Goal: Transaction & Acquisition: Obtain resource

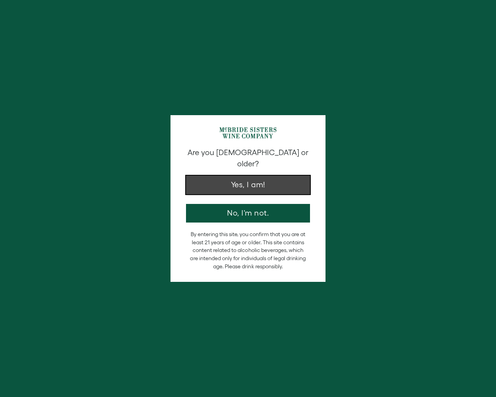
click at [252, 182] on button "Yes, I am!" at bounding box center [248, 185] width 124 height 19
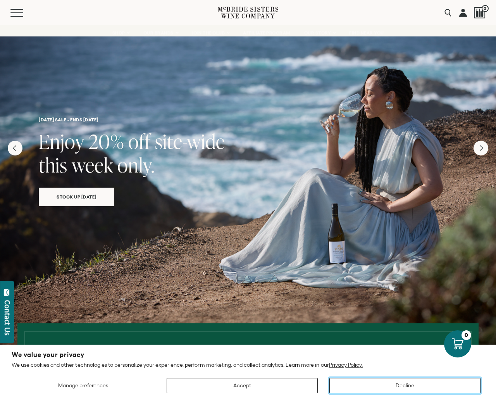
click at [407, 385] on button "Decline" at bounding box center [405, 385] width 151 height 15
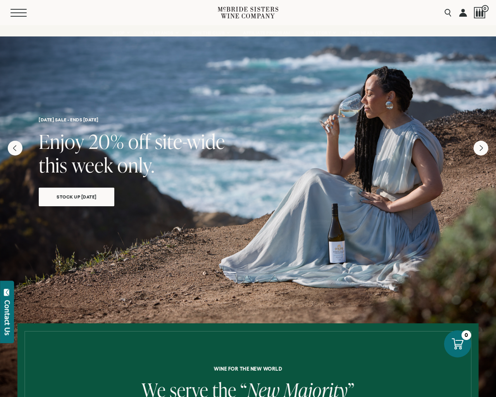
click at [18, 14] on button "Menu" at bounding box center [24, 13] width 28 height 8
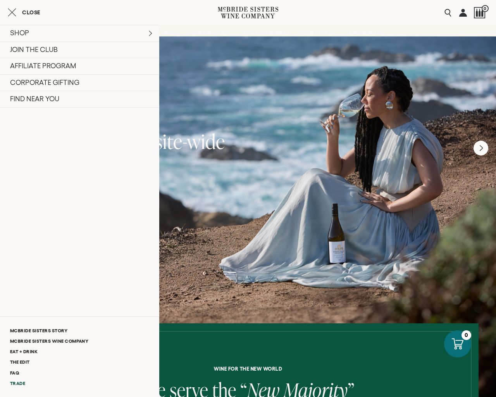
click at [15, 383] on link "Trade" at bounding box center [79, 383] width 159 height 10
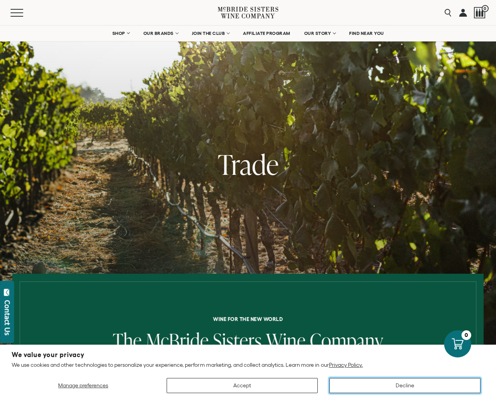
click at [406, 386] on button "Decline" at bounding box center [405, 385] width 151 height 15
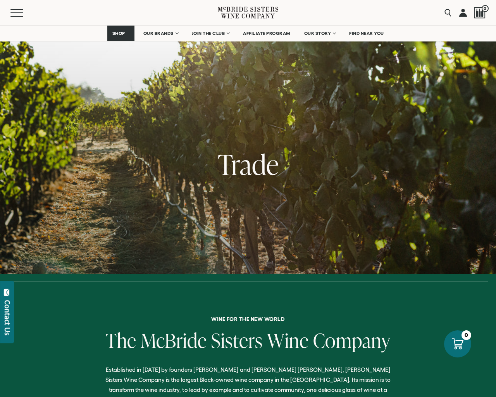
scroll to position [298, 0]
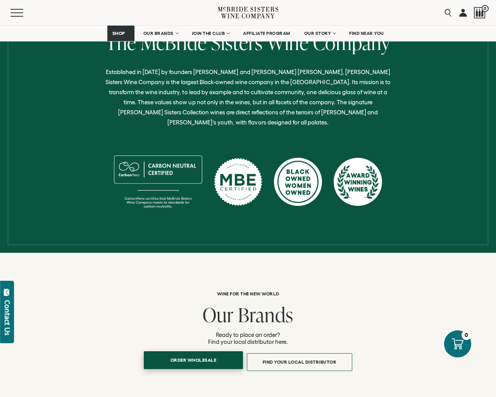
click at [189, 353] on span "Order Wholesale" at bounding box center [193, 360] width 73 height 15
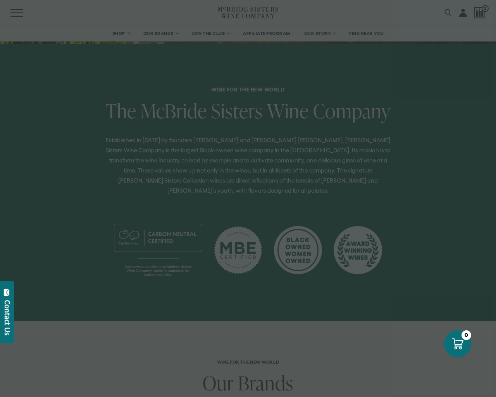
scroll to position [452, 0]
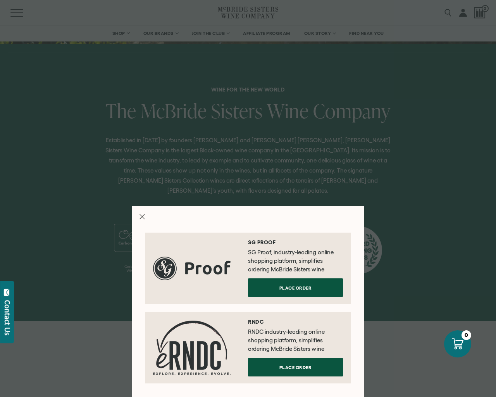
click at [142, 219] on icon "Close modal" at bounding box center [142, 216] width 5 height 5
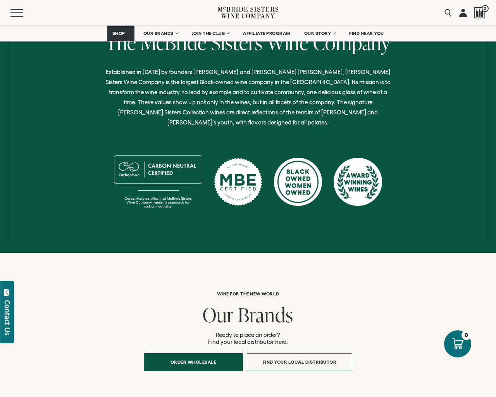
scroll to position [596, 0]
